Goal: Task Accomplishment & Management: Manage account settings

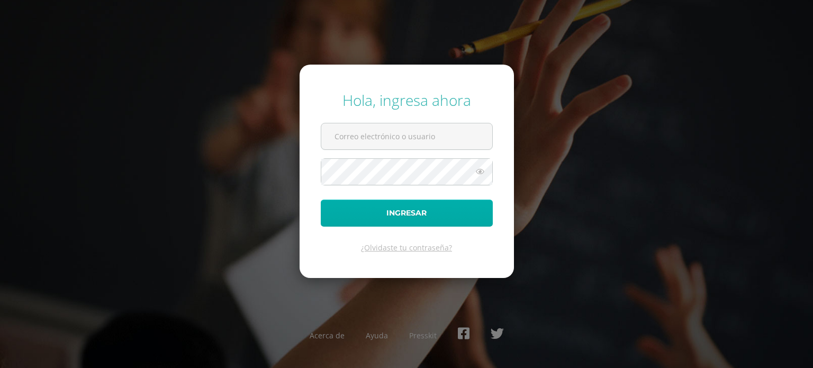
type input "gomez.er@continentalamericano.edu.gt"
click at [408, 212] on button "Ingresar" at bounding box center [407, 212] width 172 height 27
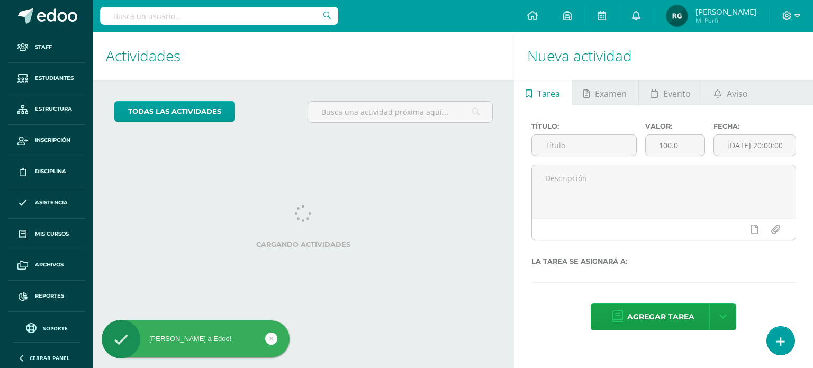
click at [141, 20] on input "text" at bounding box center [219, 16] width 238 height 18
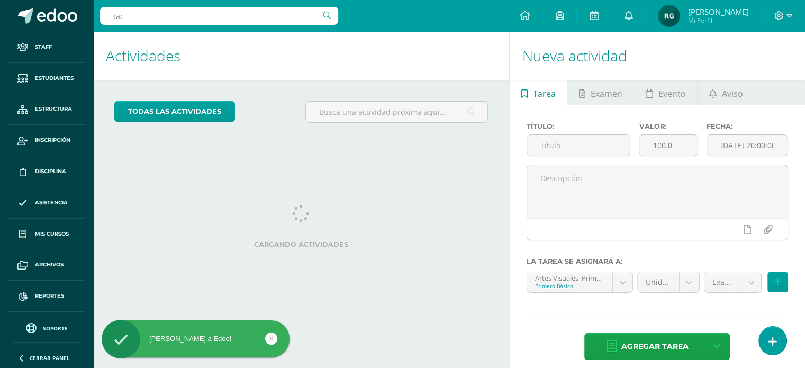
type input "tacs"
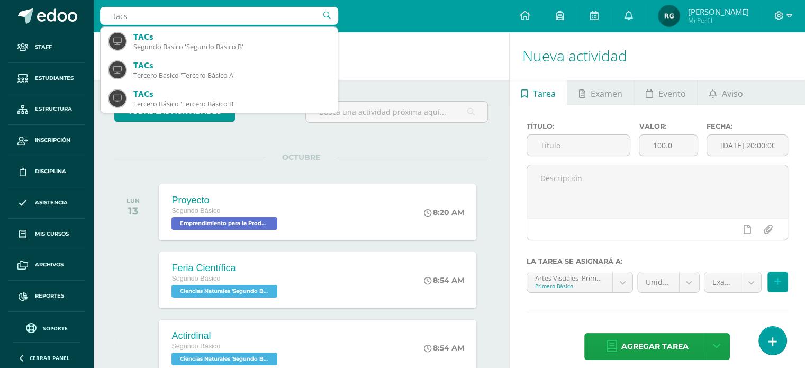
scroll to position [86, 0]
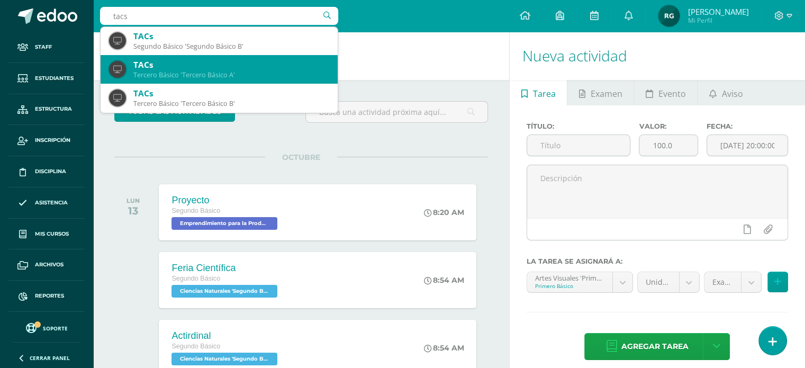
click at [211, 76] on div "Tercero Básico 'Tercero Básico A'" at bounding box center [231, 74] width 196 height 9
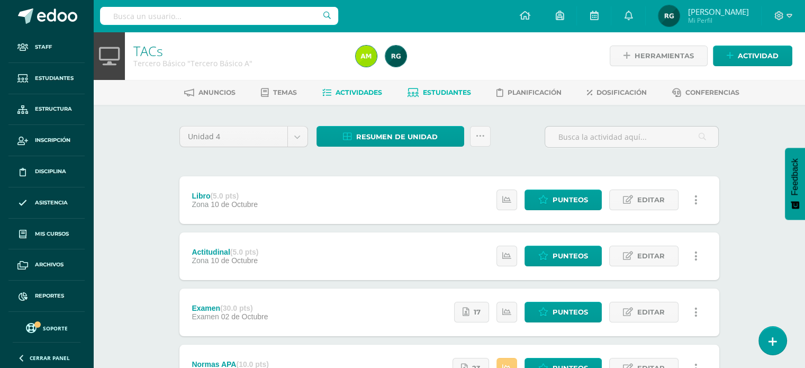
click at [453, 92] on span "Estudiantes" at bounding box center [447, 92] width 48 height 8
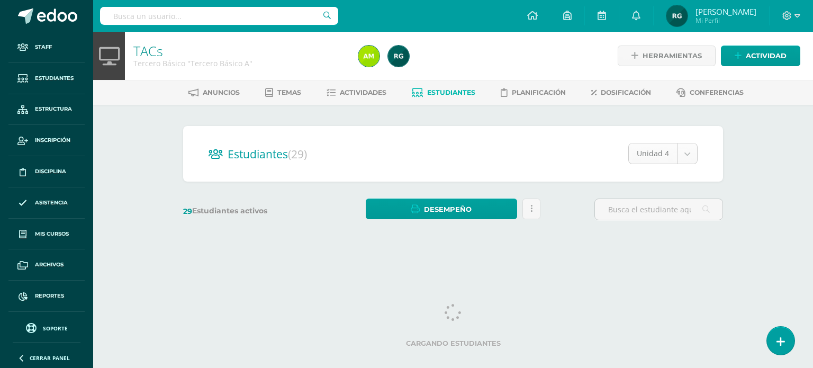
click at [691, 154] on body "Staff Estudiantes Estructura Inscripción Disciplina Asistencia Mis cursos Archi…" at bounding box center [406, 125] width 813 height 251
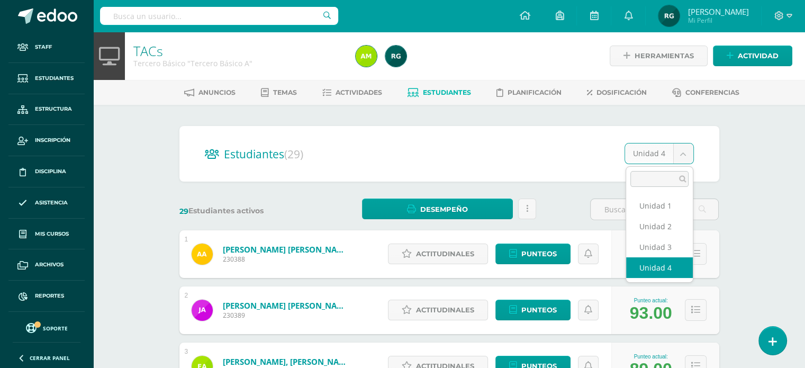
select select "/dashboard/teacher/section/2017/students/?unit=91559"
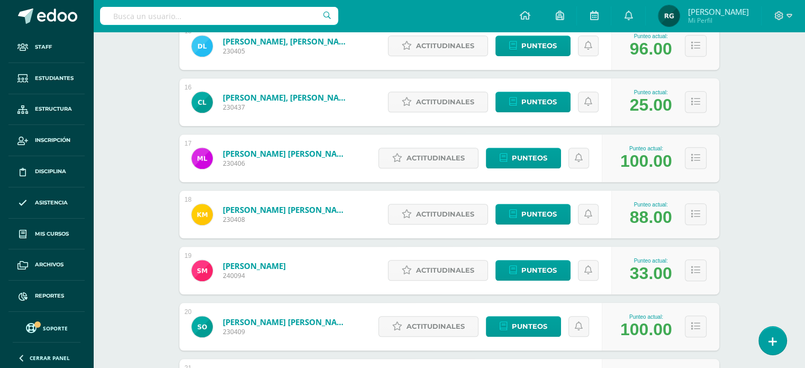
scroll to position [999, 0]
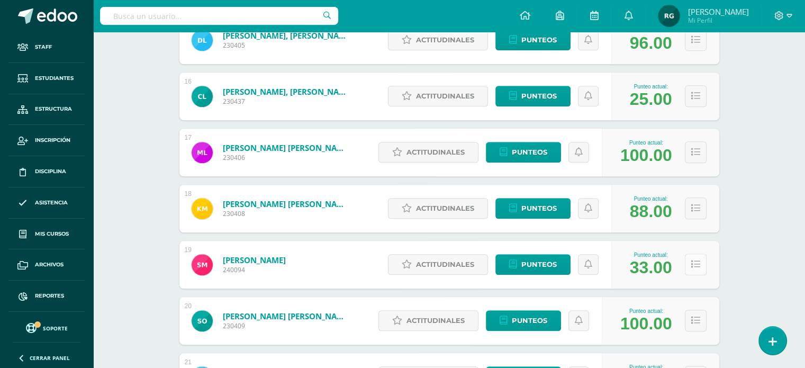
click at [693, 270] on button at bounding box center [696, 264] width 22 height 22
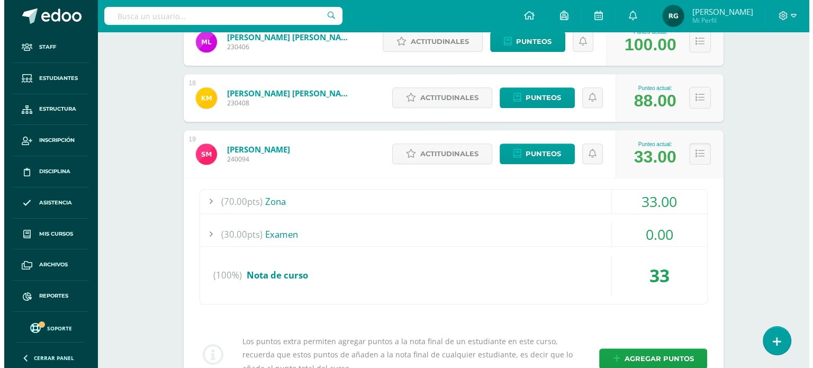
scroll to position [1173, 0]
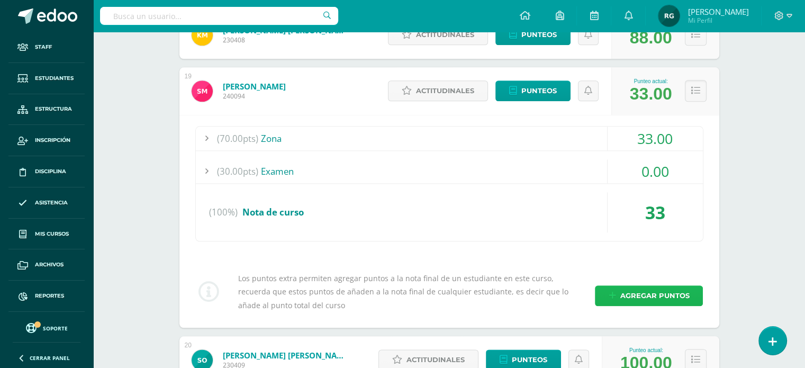
click at [666, 295] on span "Agregar puntos" at bounding box center [654, 296] width 69 height 20
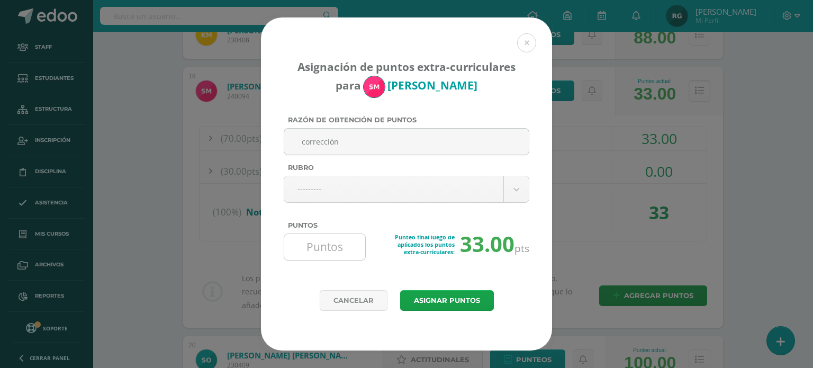
type input "corrección"
click at [322, 251] on input "Puntos" at bounding box center [324, 247] width 72 height 26
type input "10"
click at [444, 304] on button "Asignar puntos" at bounding box center [447, 300] width 94 height 21
